Goal: Information Seeking & Learning: Check status

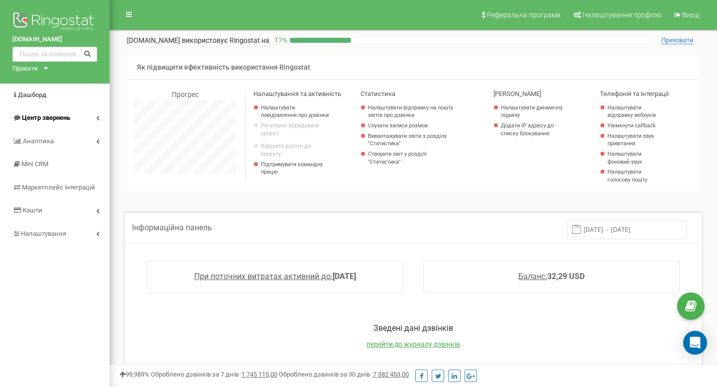
scroll to position [597, 607]
click at [77, 119] on link "Центр звернень" at bounding box center [54, 117] width 109 height 23
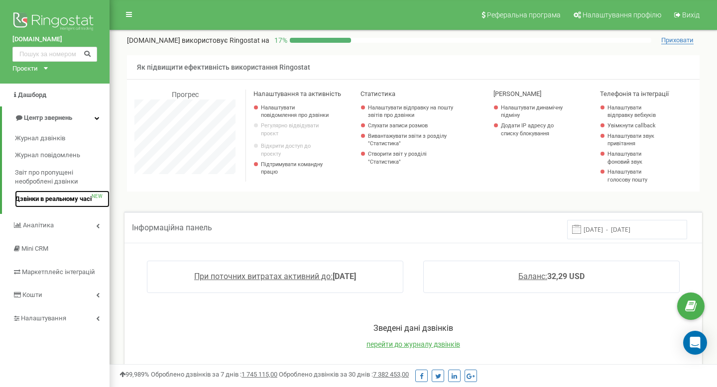
click at [67, 202] on span "Дзвінки в реальному часі" at bounding box center [53, 199] width 77 height 9
click at [66, 199] on span "Дзвінки в реальному часі" at bounding box center [53, 199] width 77 height 9
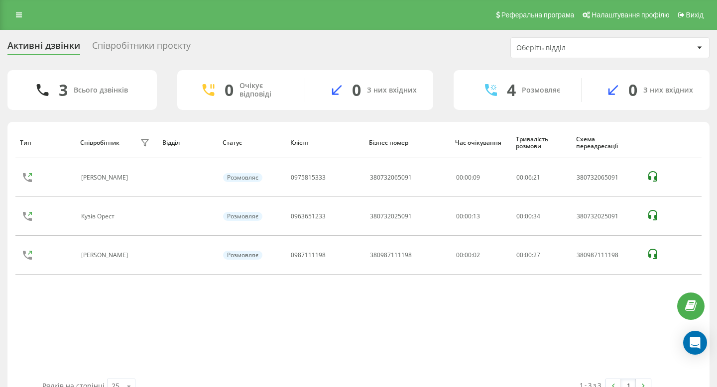
click at [161, 310] on div "Тип Співробітник фільтру Відділ Статус Клієнт Бізнес номер Час очікування Трива…" at bounding box center [358, 253] width 686 height 252
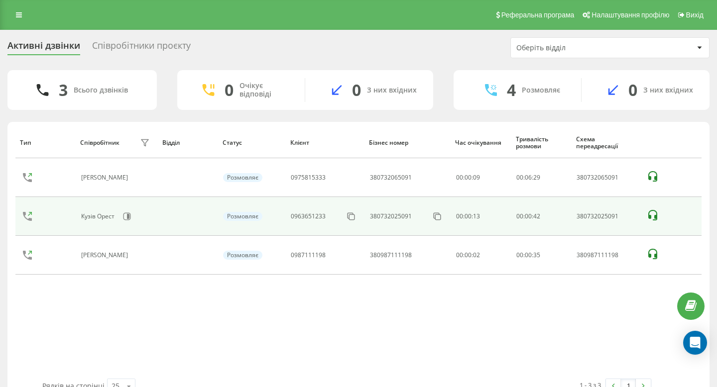
click at [655, 216] on icon at bounding box center [652, 215] width 9 height 10
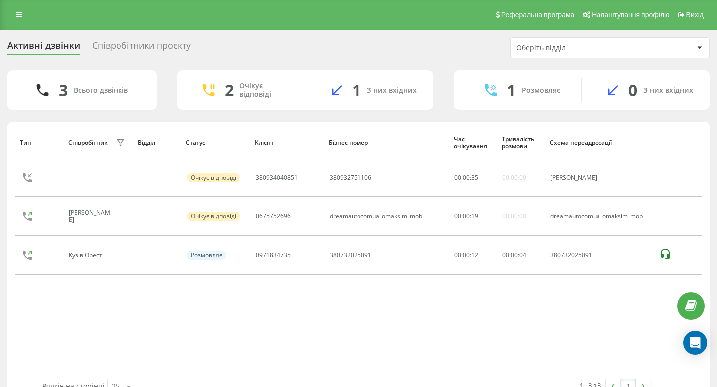
click at [220, 87] on div "2 Очікує відповіді" at bounding box center [241, 90] width 128 height 24
click at [197, 92] on div "2 Очікує відповіді" at bounding box center [241, 90] width 128 height 24
click at [133, 56] on div "Активні дзвінки Співробітники проєкту Оберіть відділ" at bounding box center [358, 47] width 702 height 21
click at [135, 53] on div "Співробітники проєкту" at bounding box center [141, 47] width 99 height 15
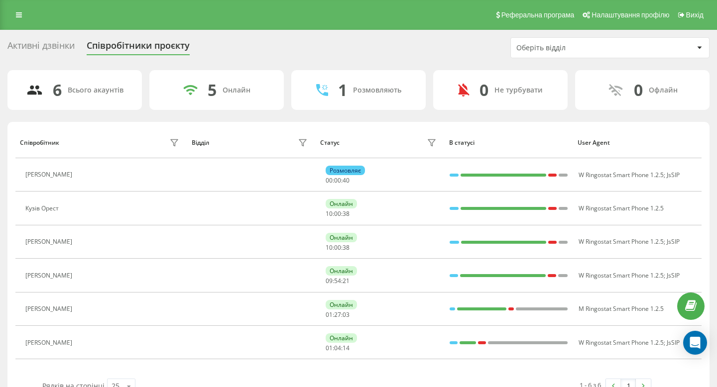
click at [60, 42] on div "Активні дзвінки" at bounding box center [40, 47] width 67 height 15
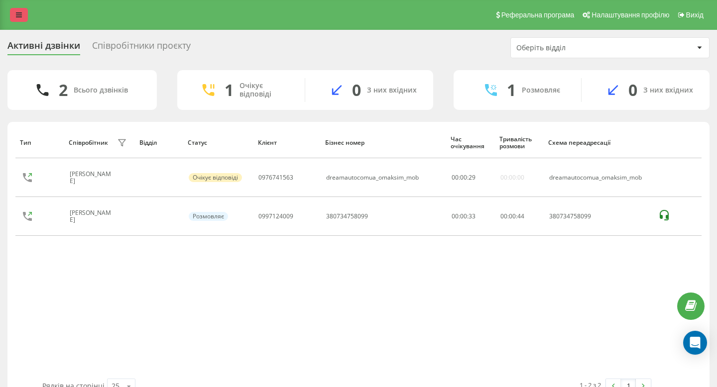
click at [14, 21] on link at bounding box center [19, 15] width 18 height 14
